Goal: Task Accomplishment & Management: Use online tool/utility

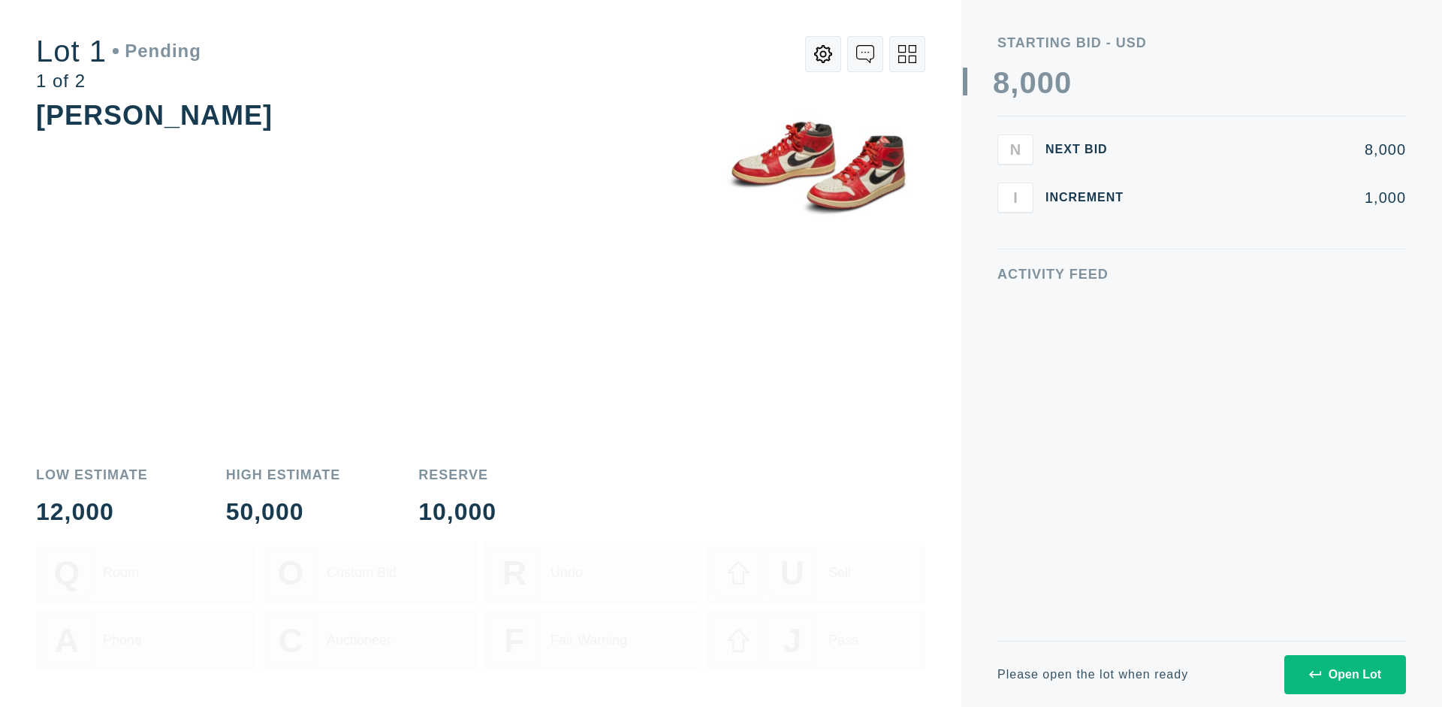
click at [1345, 674] on div "Open Lot" at bounding box center [1345, 675] width 72 height 14
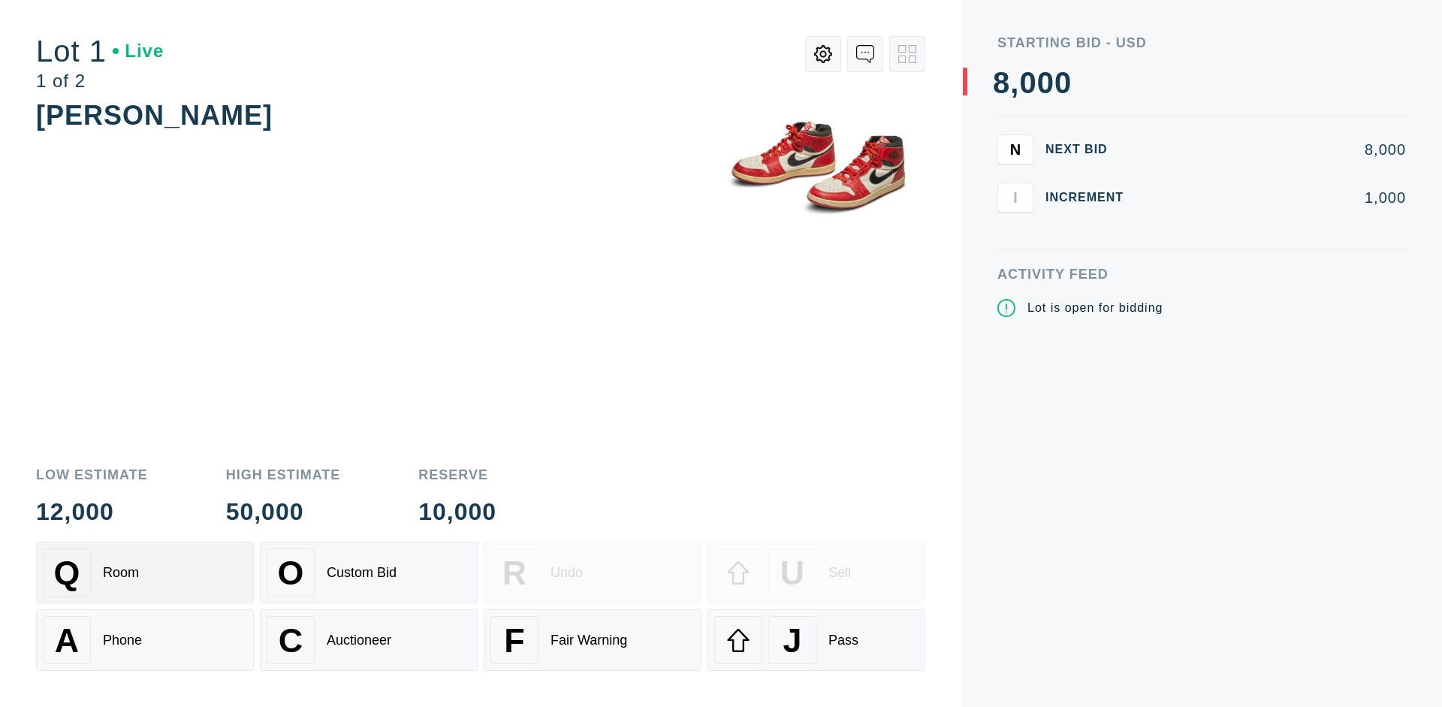
click at [145, 572] on div "Q Room" at bounding box center [145, 572] width 204 height 48
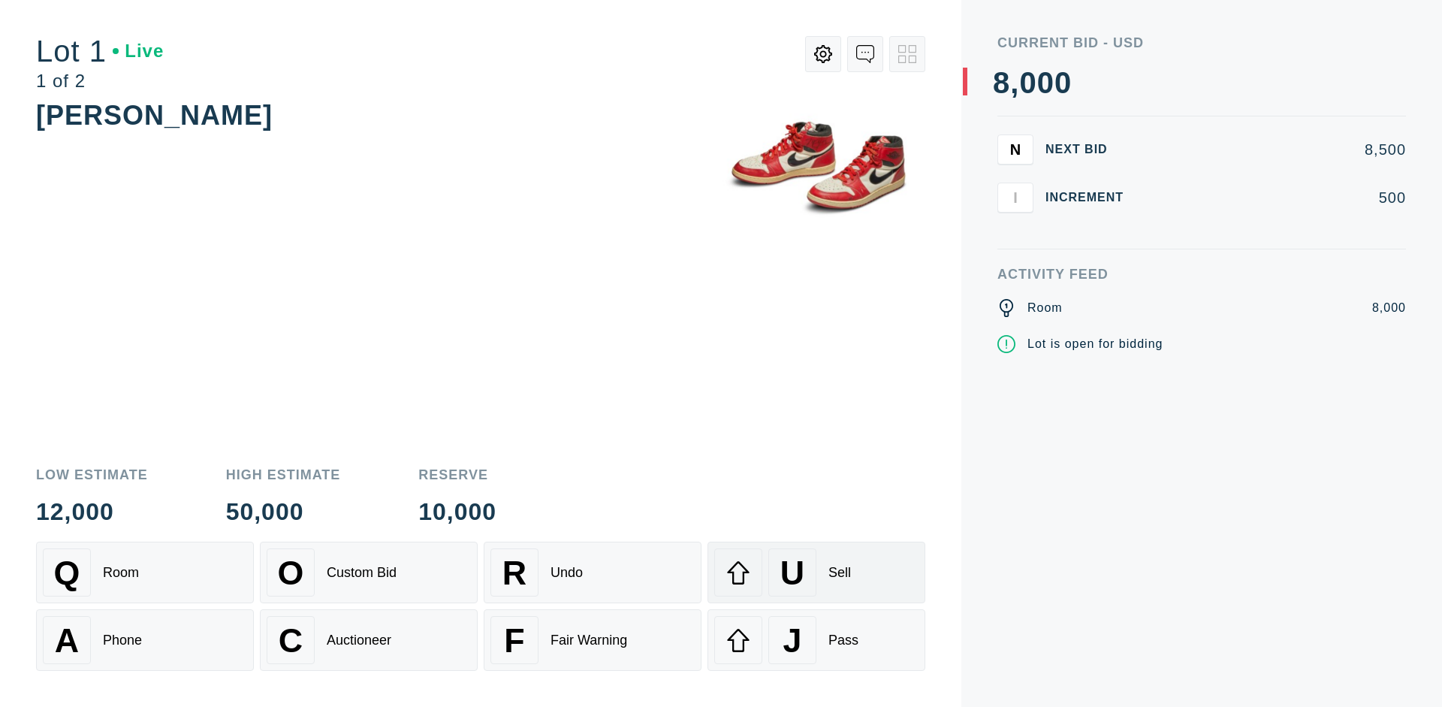
click at [816, 572] on div "U Sell" at bounding box center [816, 572] width 204 height 48
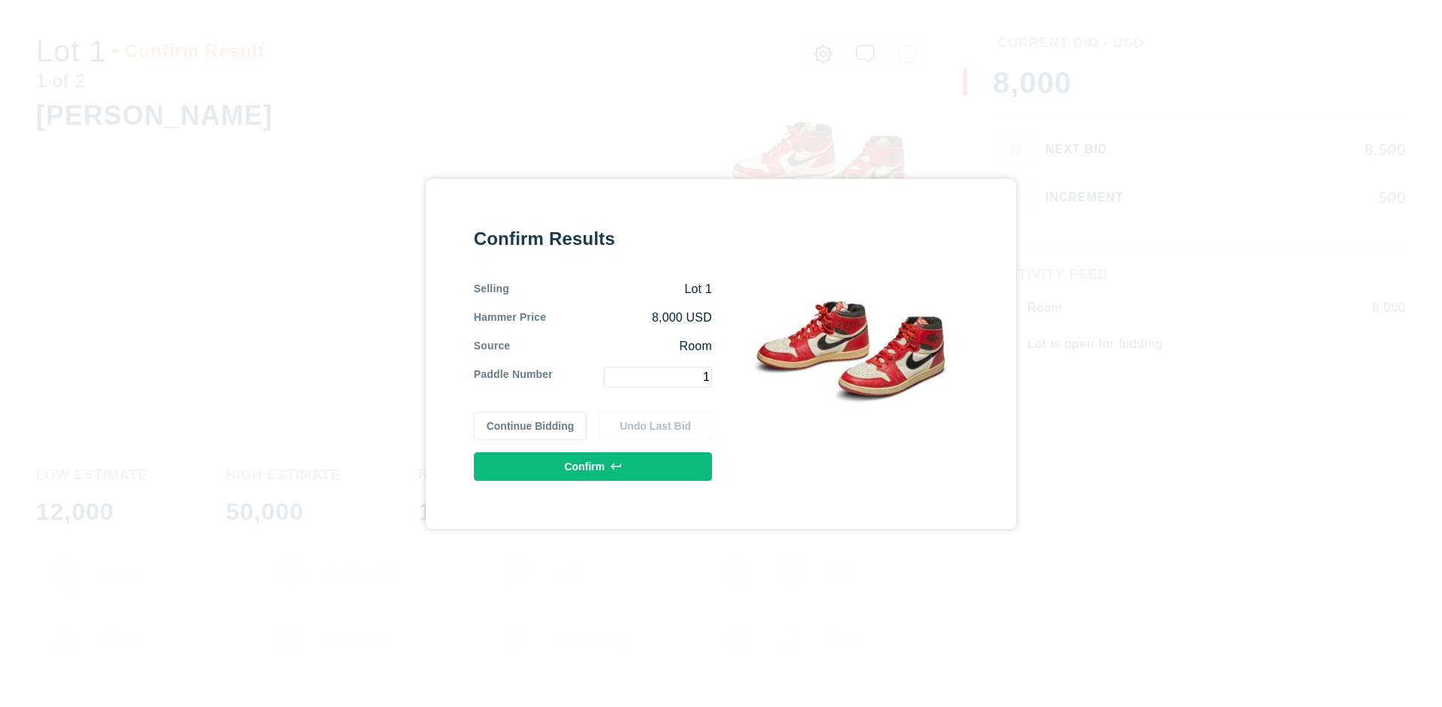
type input "1"
click at [593, 466] on button "Confirm" at bounding box center [593, 466] width 238 height 29
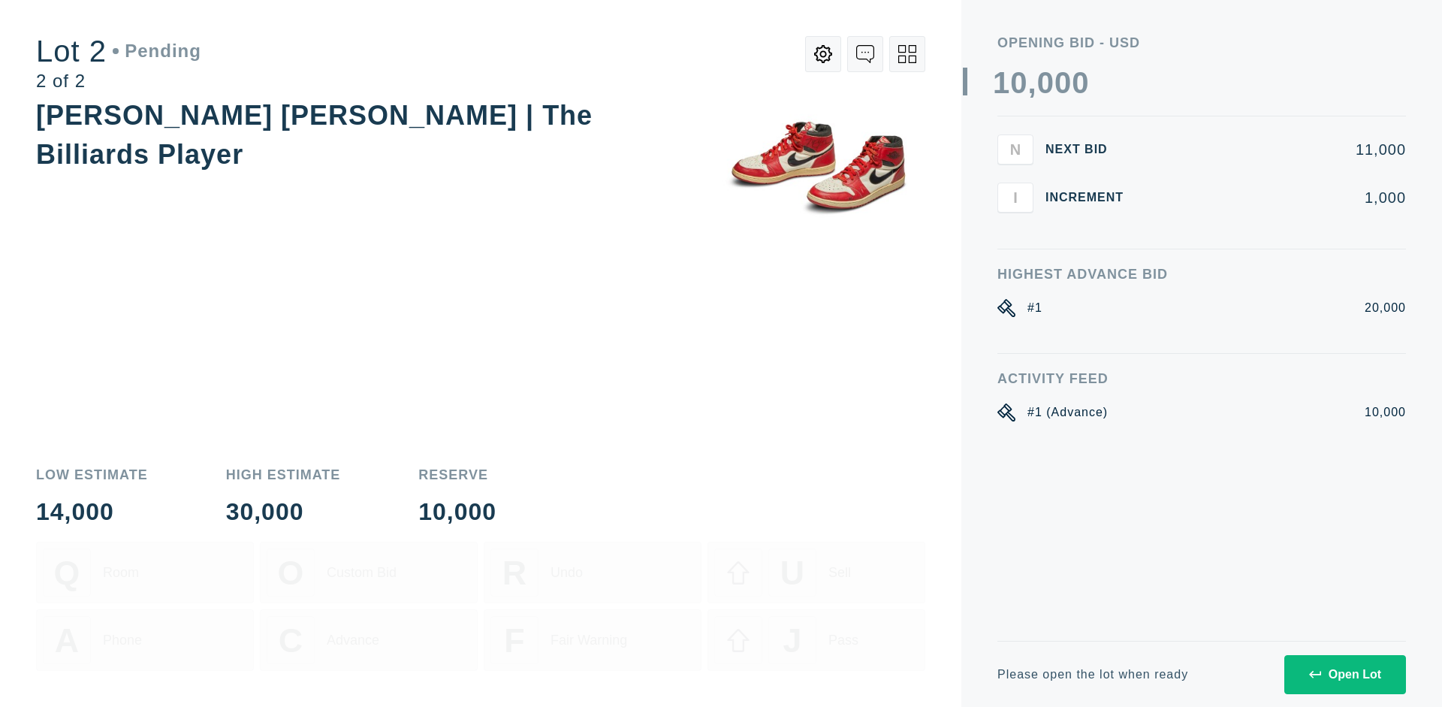
click at [1345, 674] on div "Open Lot" at bounding box center [1345, 675] width 72 height 14
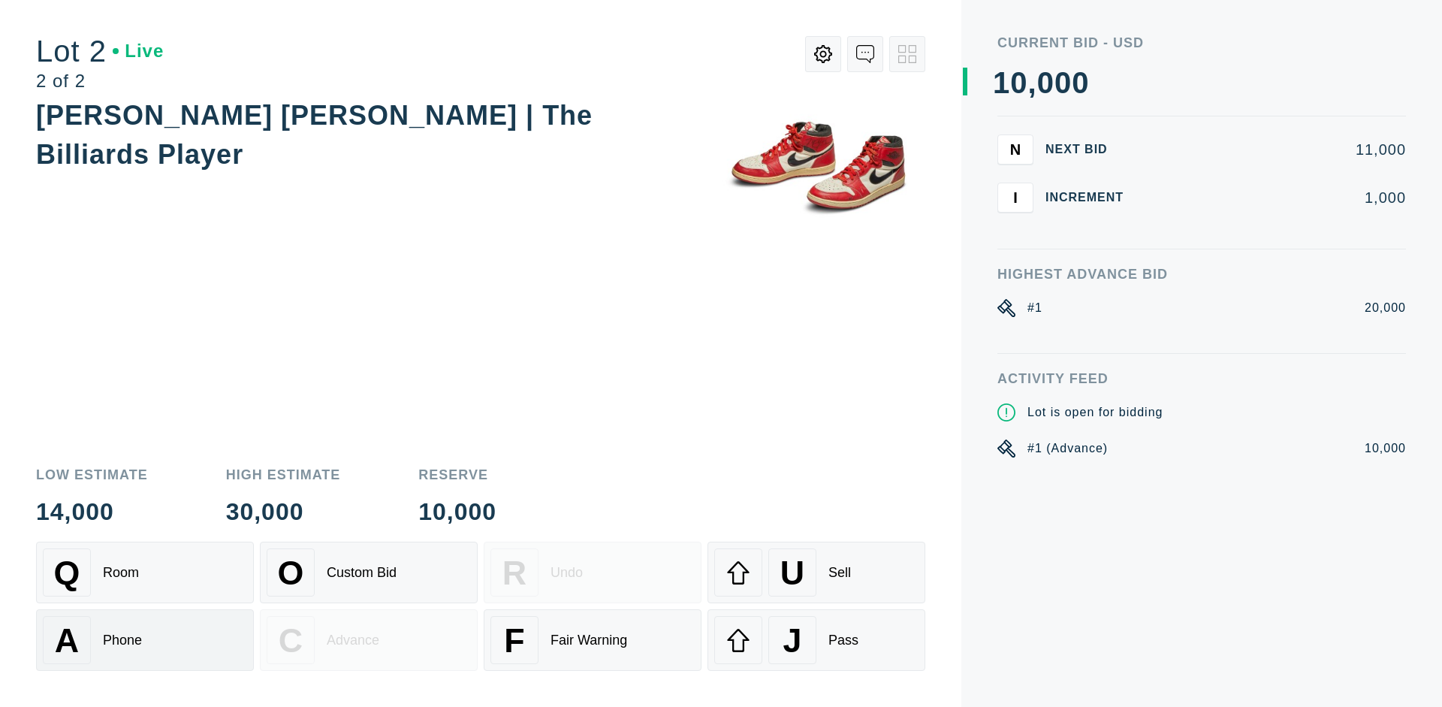
click at [145, 640] on div "A Phone" at bounding box center [145, 640] width 204 height 48
